Goal: Task Accomplishment & Management: Manage account settings

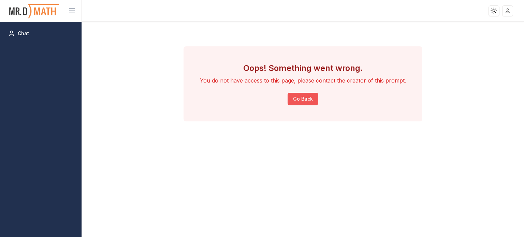
click at [303, 99] on button "Go Back" at bounding box center [303, 99] width 31 height 12
click at [512, 9] on html "Toggle theme Toggle user menu Chat Oops! Something went wrong. You do not have …" at bounding box center [262, 118] width 524 height 237
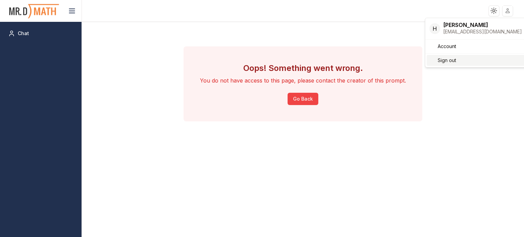
click at [457, 59] on div "Sign out" at bounding box center [476, 60] width 98 height 11
